Goal: Task Accomplishment & Management: Manage account settings

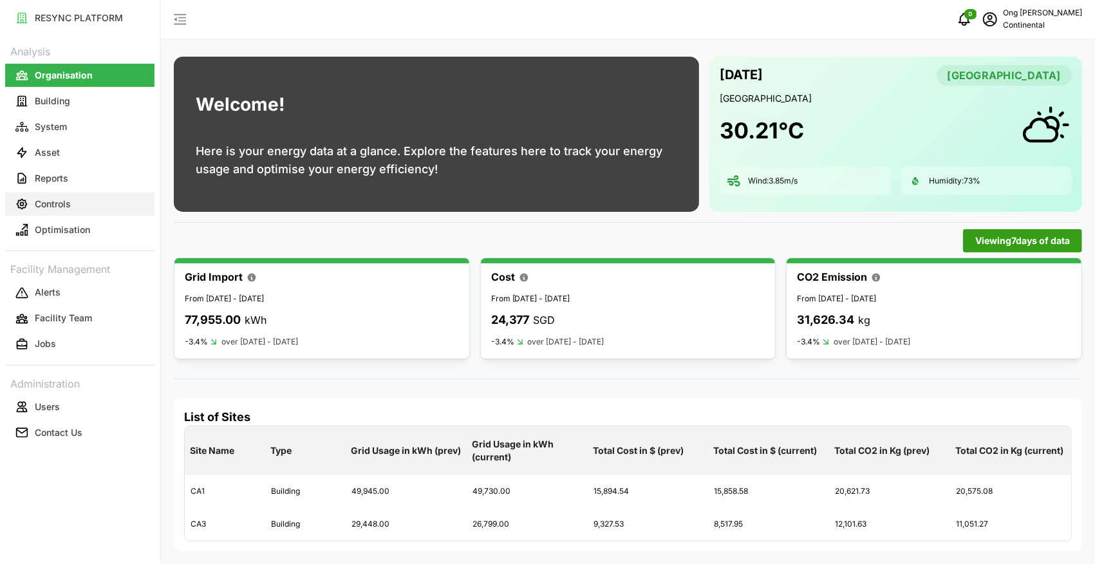
click at [72, 207] on button "Controls" at bounding box center [79, 203] width 149 height 23
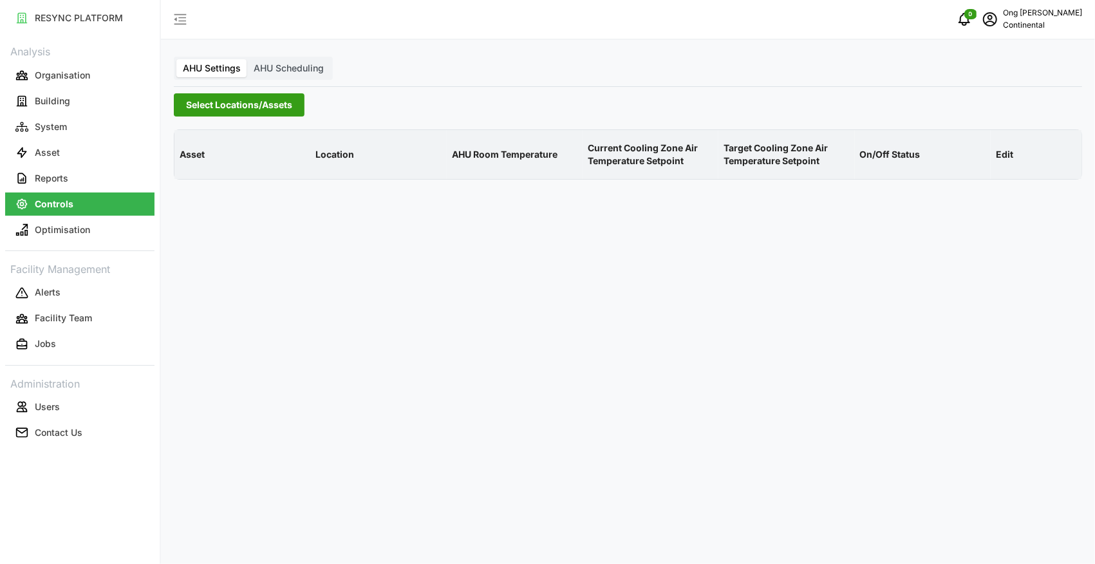
click at [220, 110] on span "Select Locations/Assets" at bounding box center [239, 105] width 106 height 22
click at [188, 161] on icon at bounding box center [190, 163] width 10 height 10
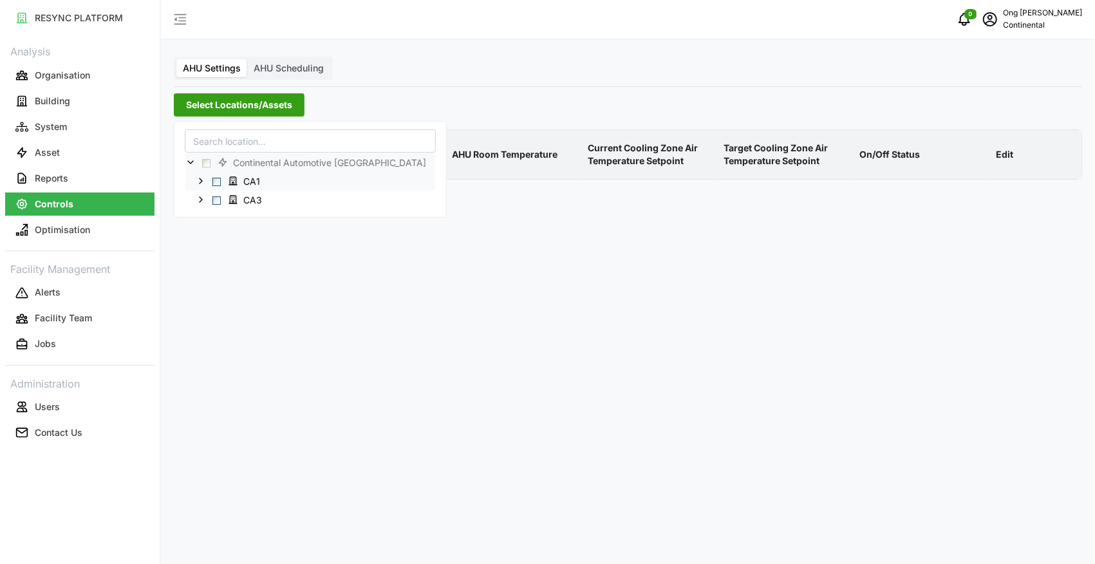
click at [212, 187] on div "CA1" at bounding box center [310, 181] width 250 height 19
click at [216, 183] on span "Select CA1" at bounding box center [216, 182] width 8 height 8
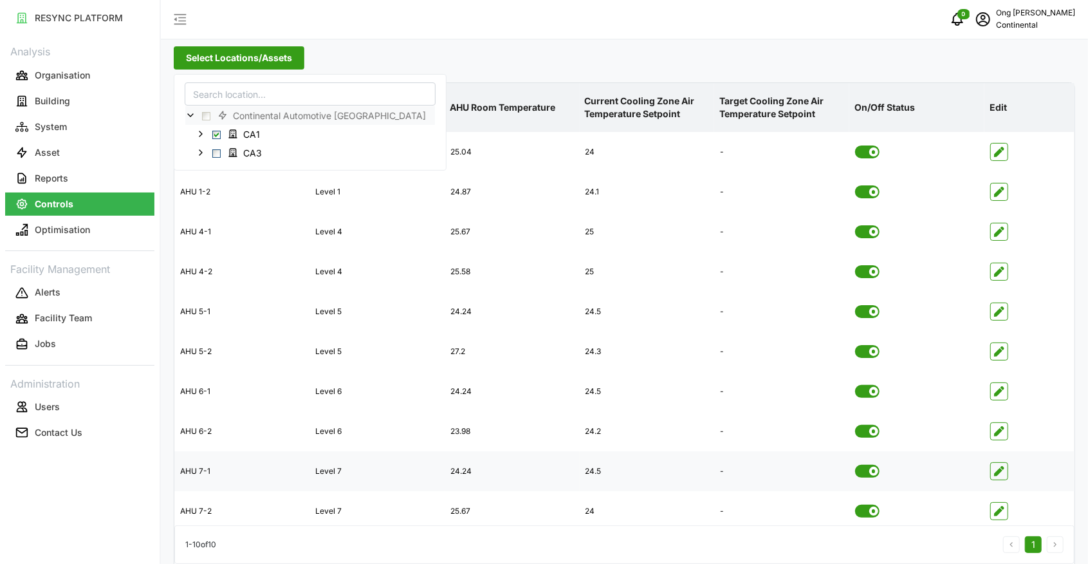
scroll to position [65, 0]
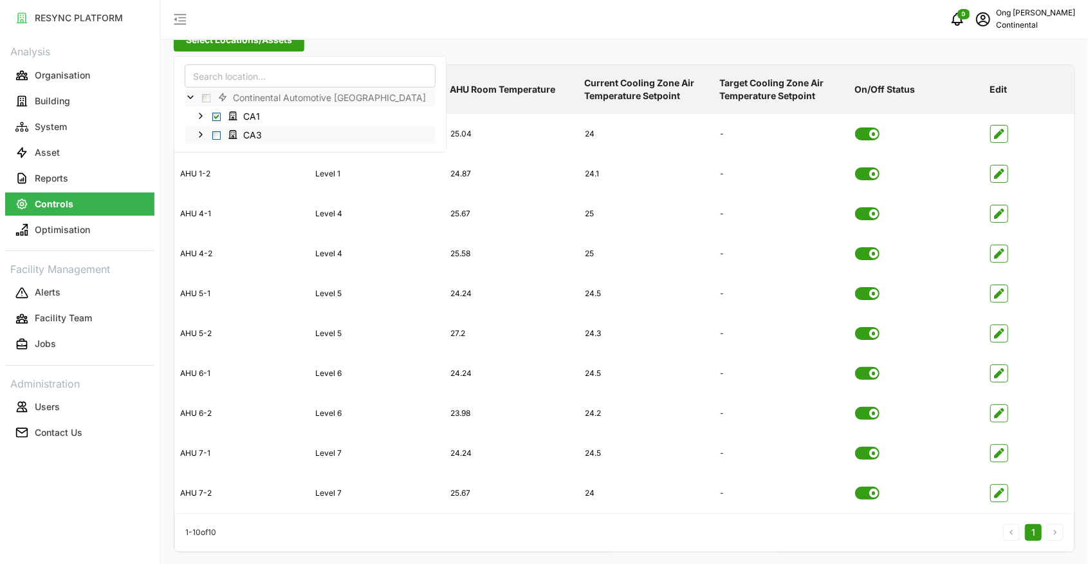
click at [220, 137] on span "Select CA3" at bounding box center [216, 135] width 8 height 8
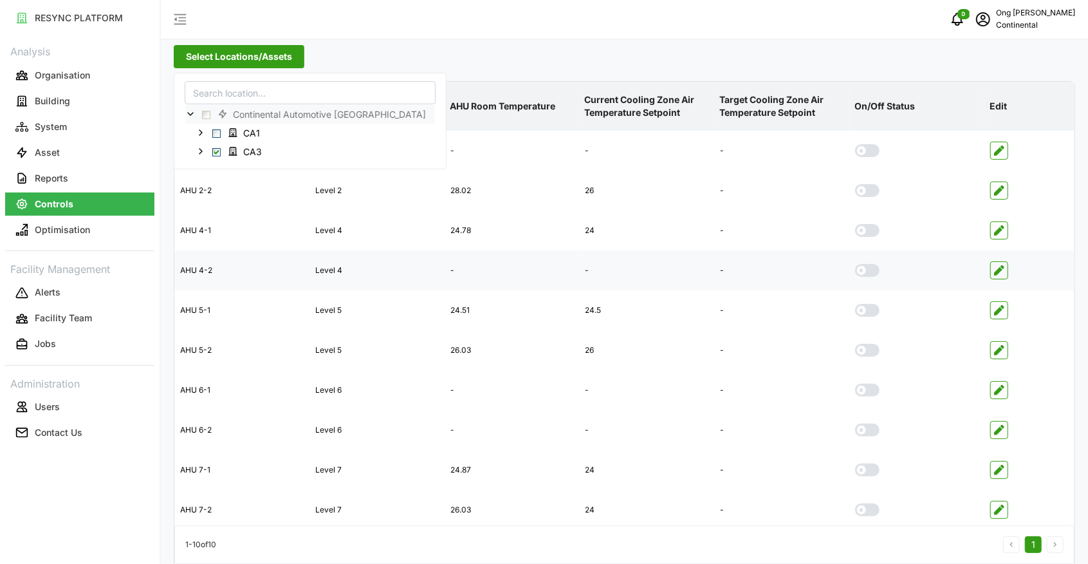
scroll to position [65, 0]
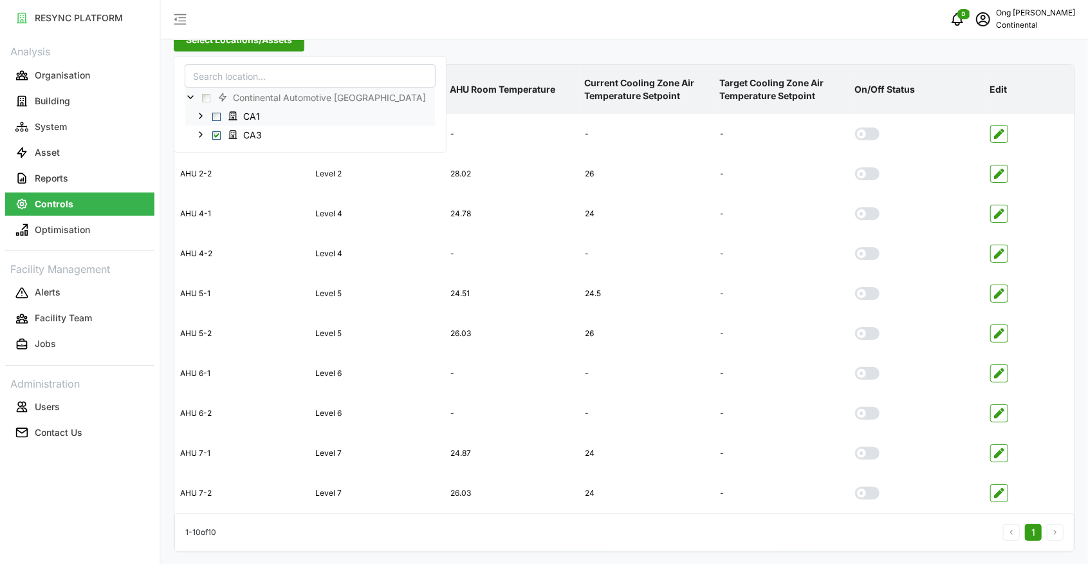
click at [219, 113] on span "Select CA1" at bounding box center [216, 117] width 8 height 8
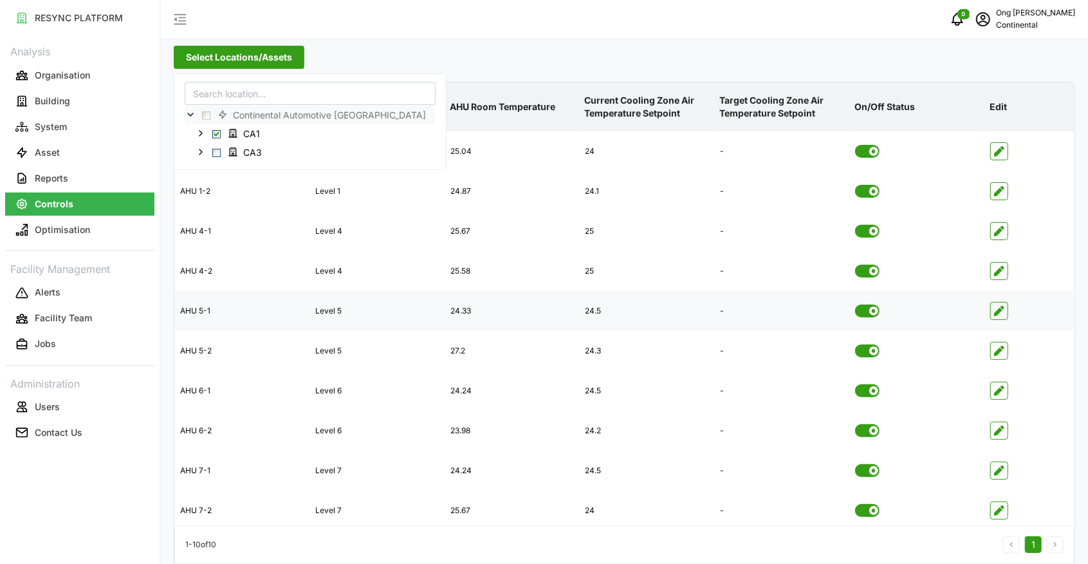
scroll to position [65, 0]
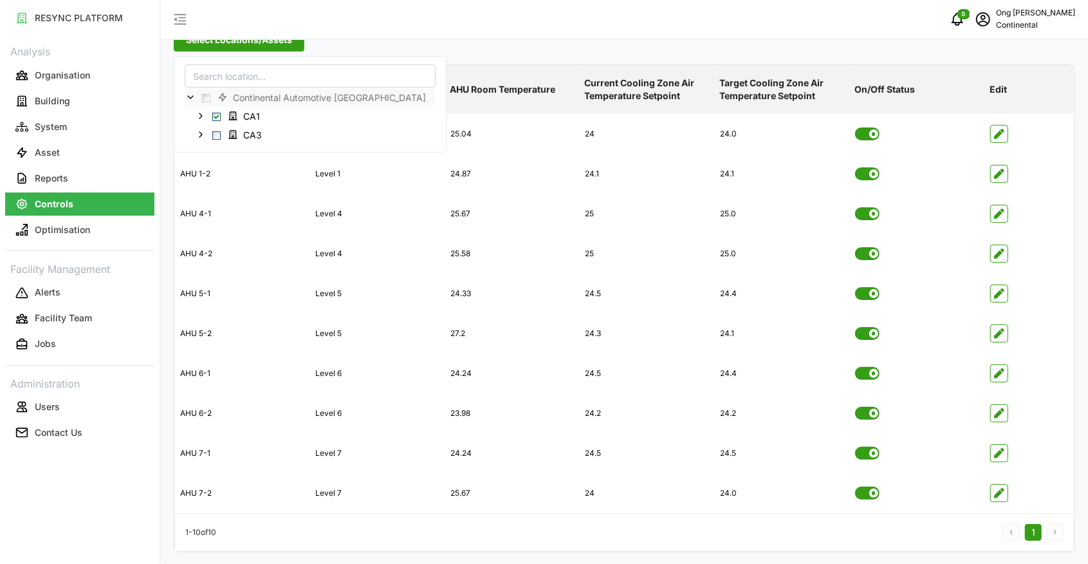
click at [529, 13] on div "0 [PERSON_NAME] Continental" at bounding box center [624, 20] width 927 height 40
